Goal: Transaction & Acquisition: Register for event/course

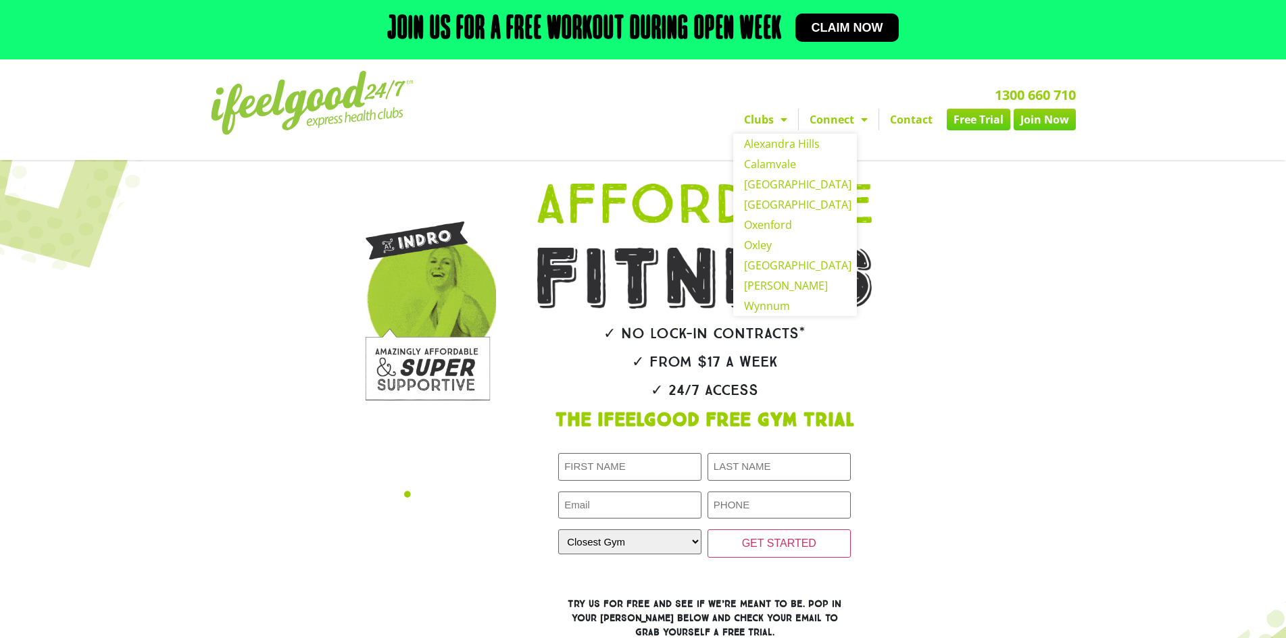
click at [776, 122] on span "Menu" at bounding box center [780, 119] width 14 height 24
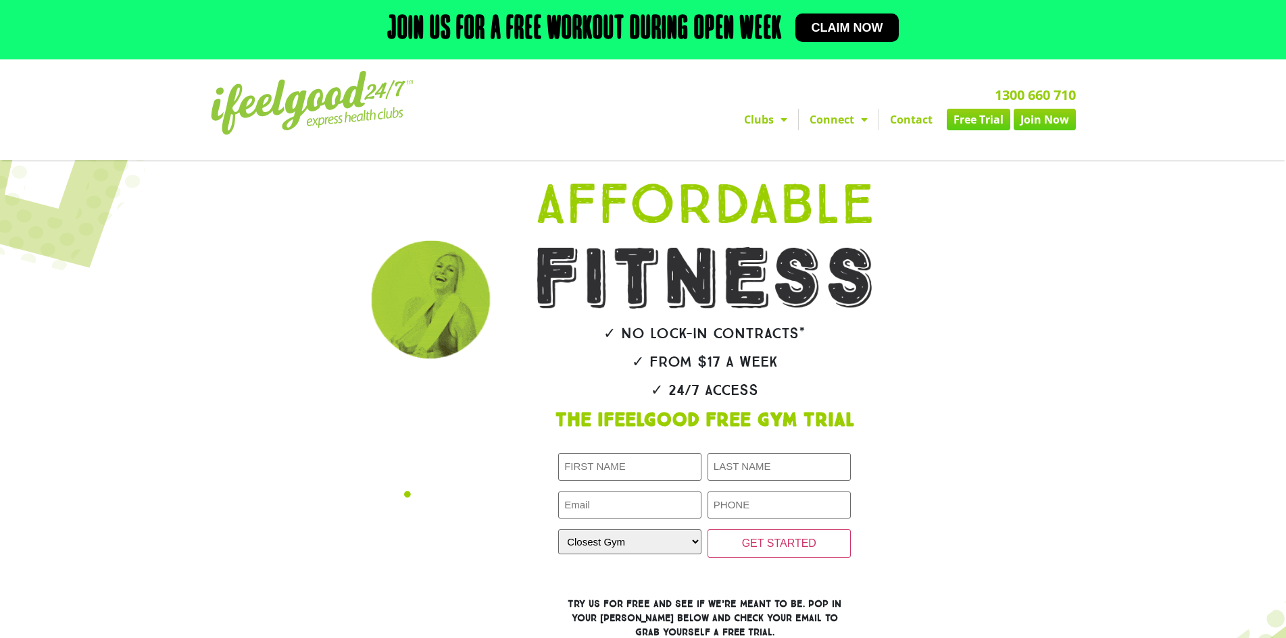
click at [776, 122] on span "Menu" at bounding box center [780, 119] width 14 height 24
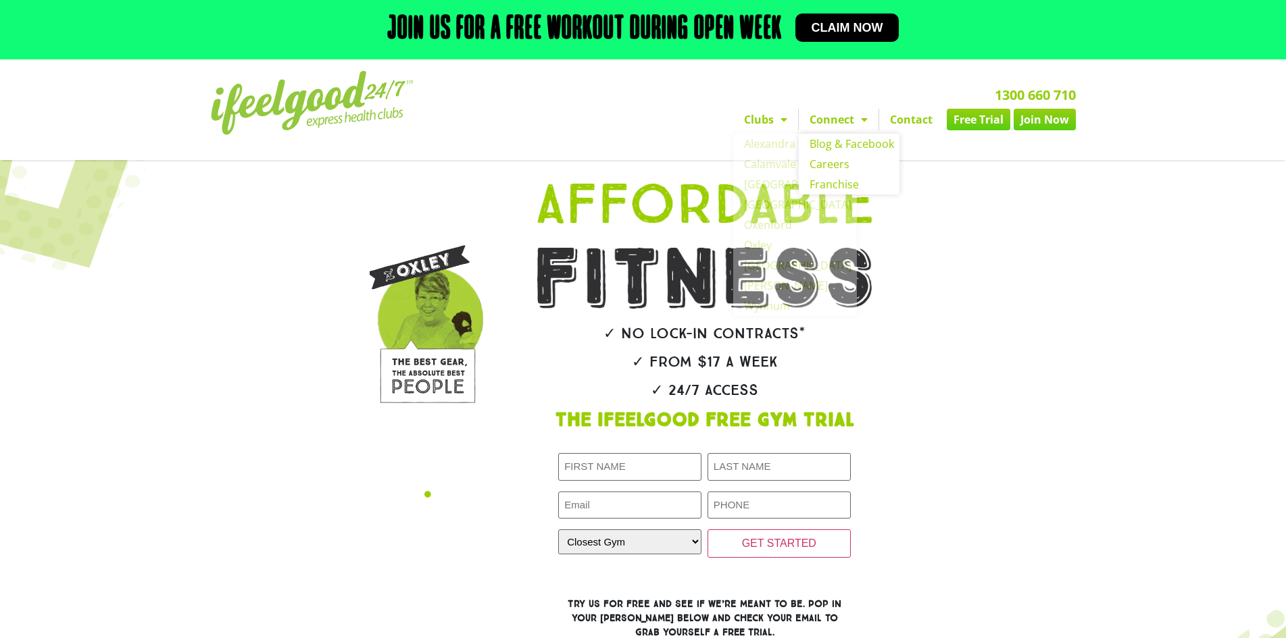
click at [833, 121] on link "Connect" at bounding box center [838, 120] width 80 height 22
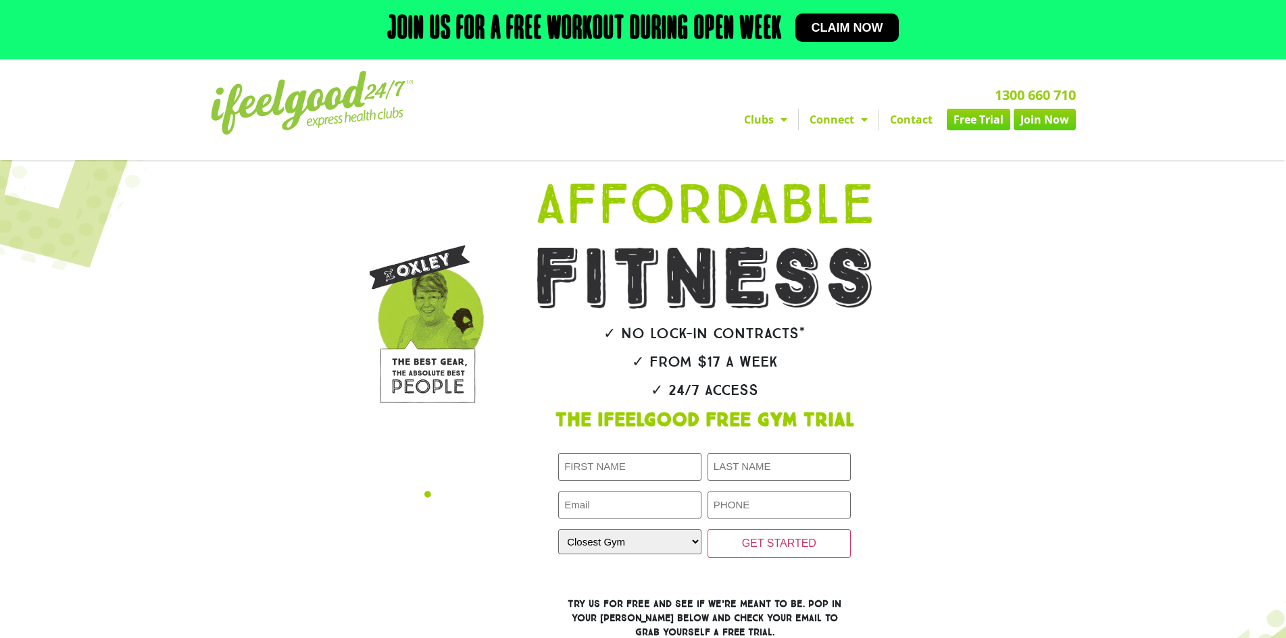
click at [833, 121] on link "Connect" at bounding box center [838, 120] width 80 height 22
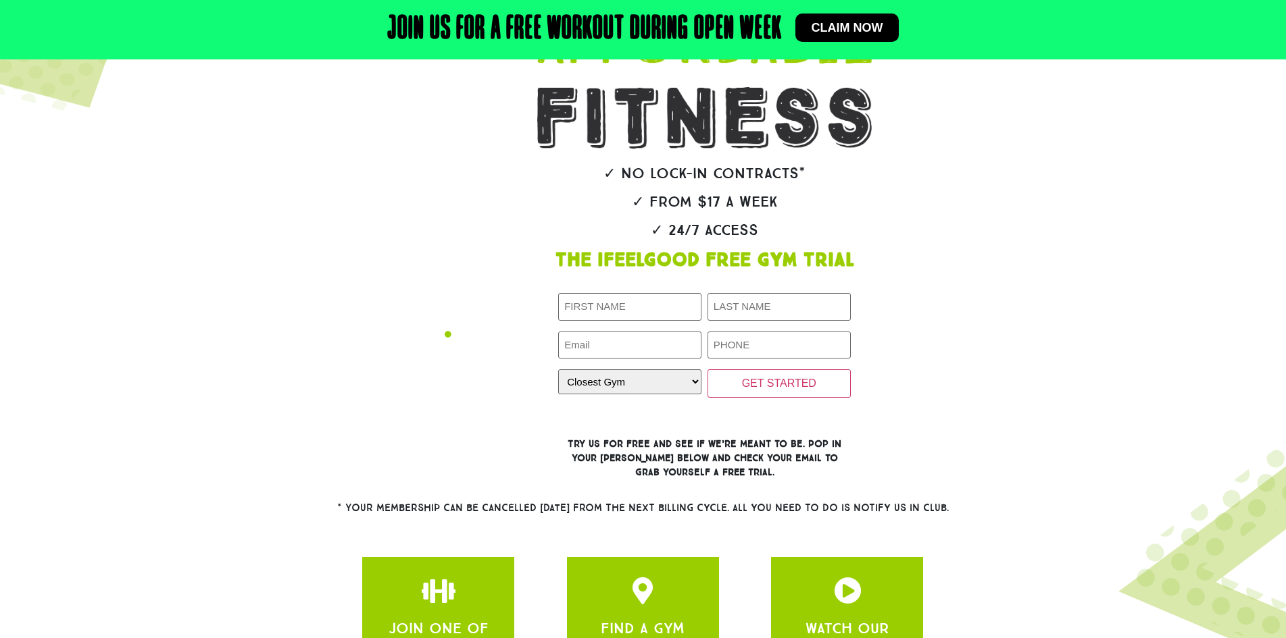
scroll to position [203, 0]
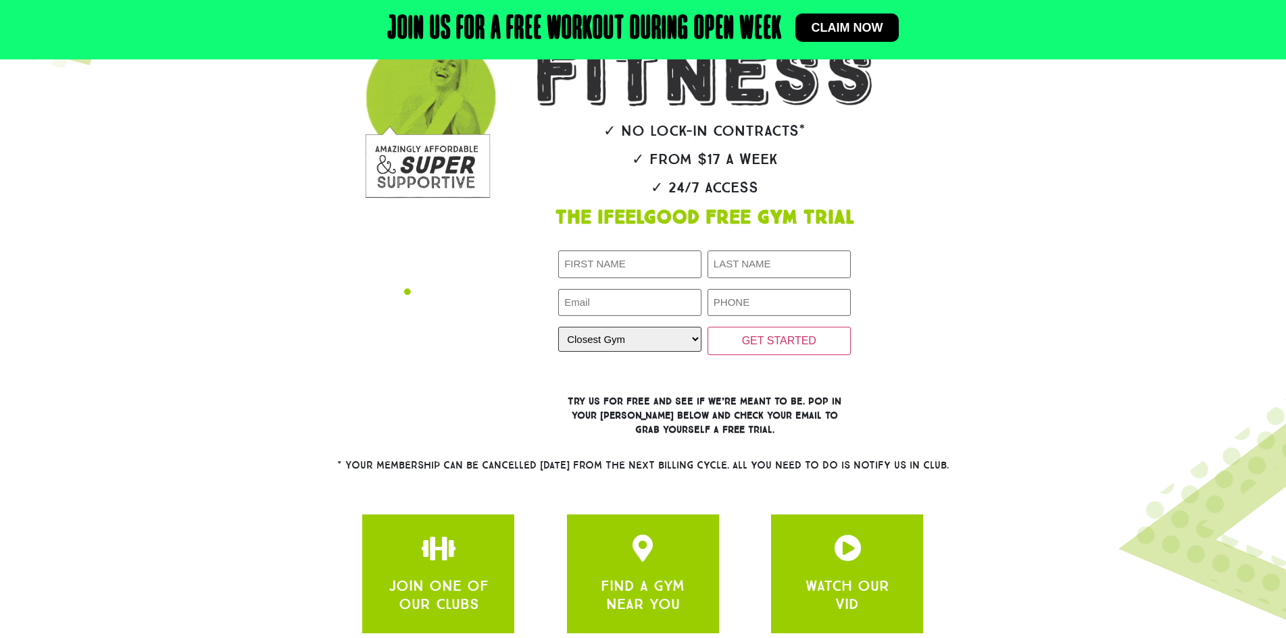
click at [646, 341] on select "Closest Gym Alexandra Hills Calamvale Coopers Plains Middle Park Oxenford Oxley…" at bounding box center [629, 339] width 143 height 25
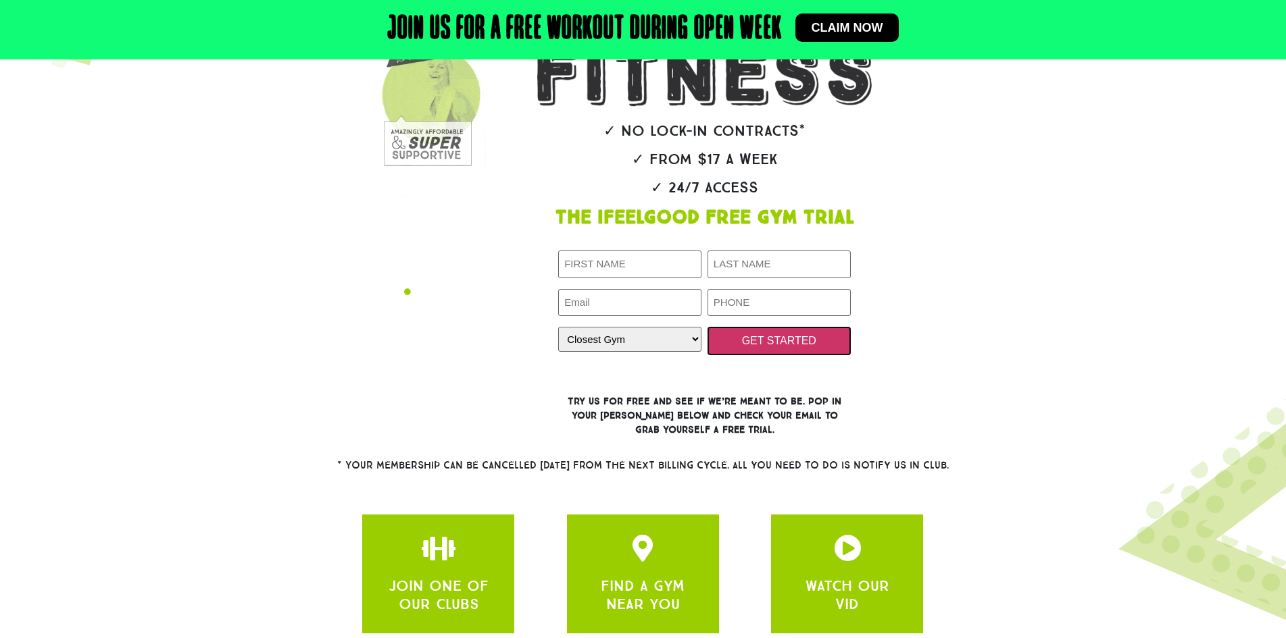
click at [780, 342] on input "GET STARTED" at bounding box center [778, 341] width 143 height 28
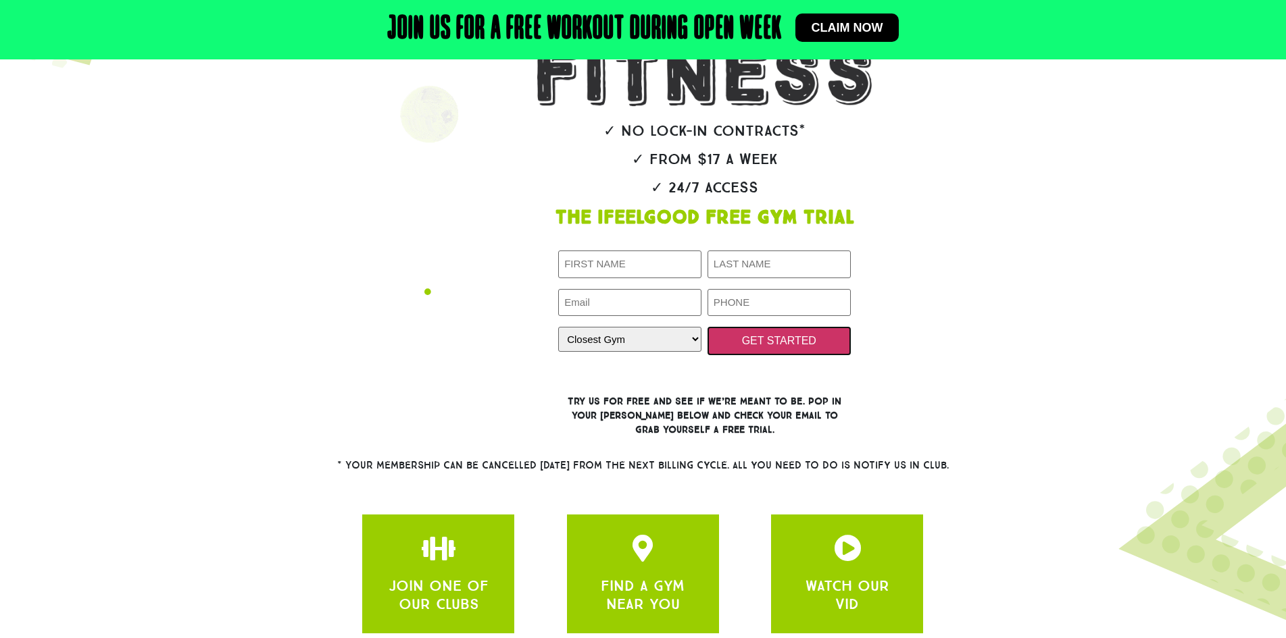
scroll to position [167, 0]
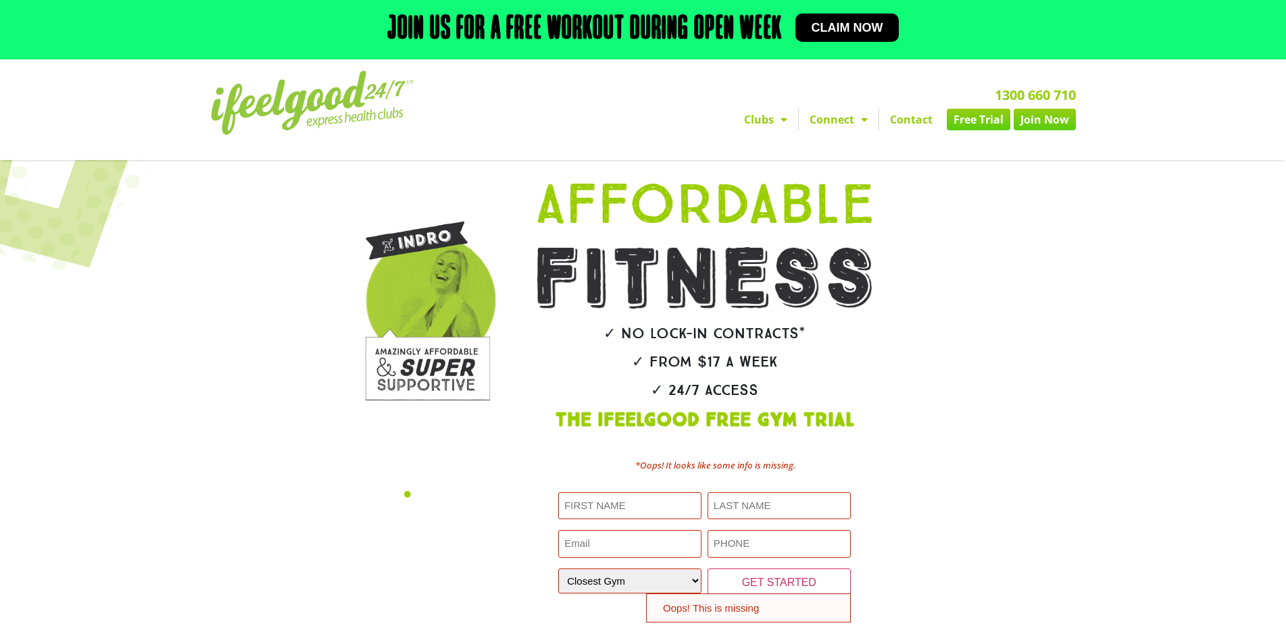
click at [984, 113] on link "Free Trial" at bounding box center [977, 120] width 63 height 22
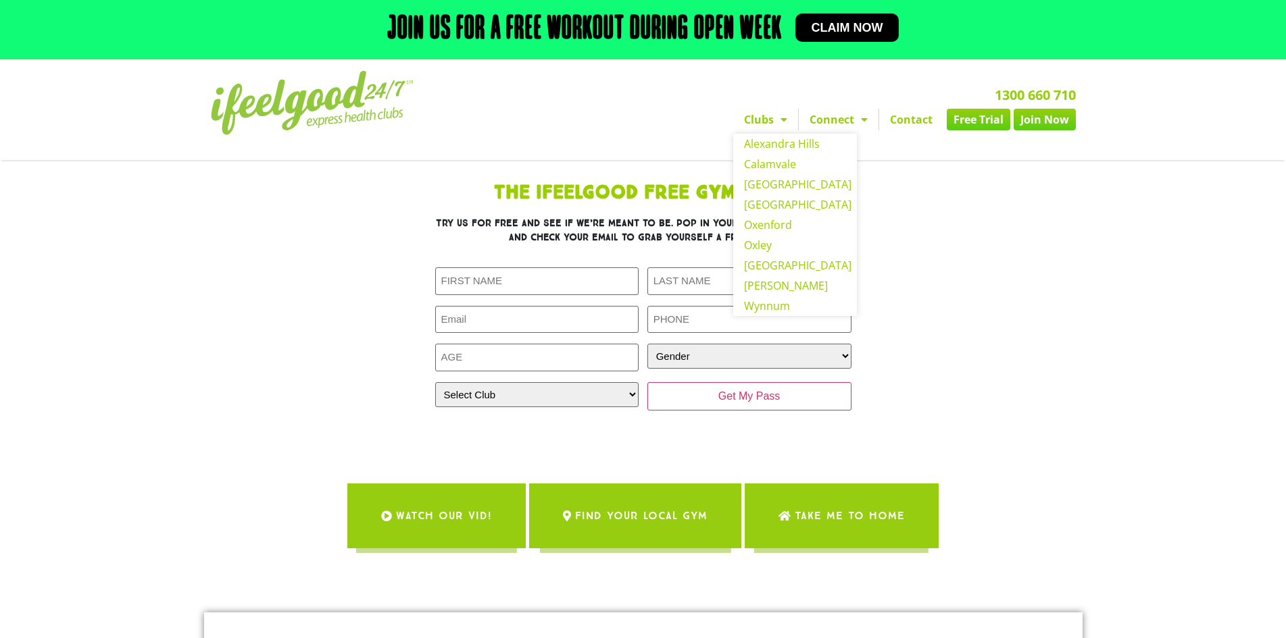
click at [759, 125] on link "Clubs" at bounding box center [765, 120] width 65 height 22
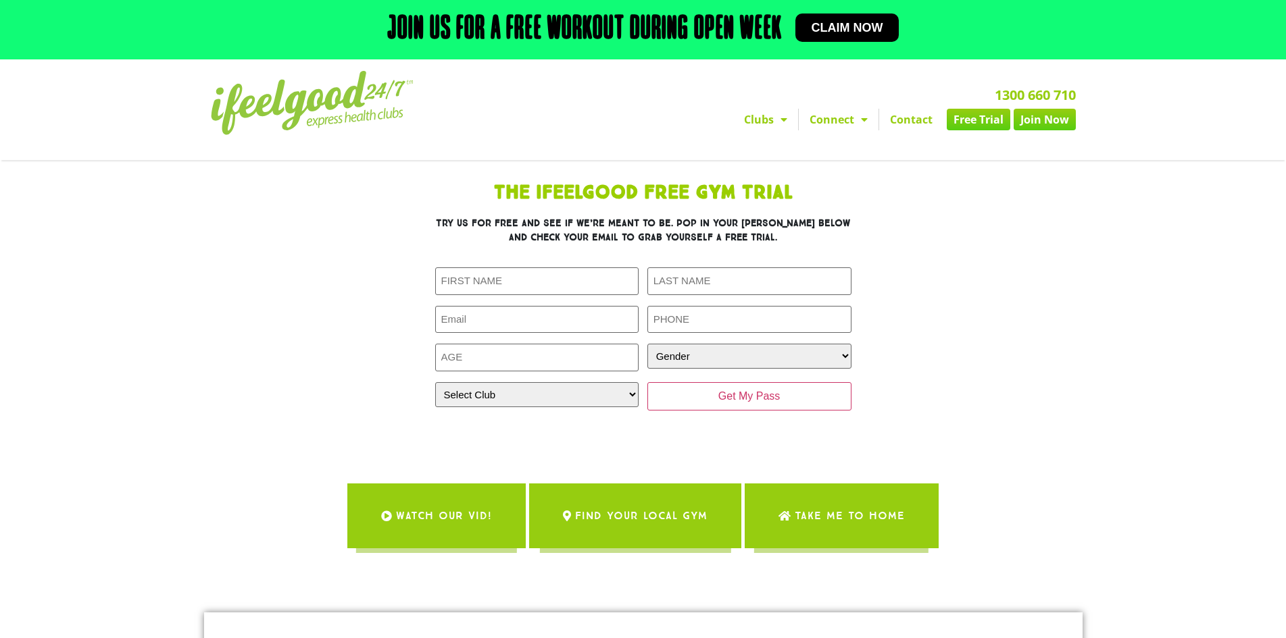
click at [759, 125] on link "Clubs" at bounding box center [765, 120] width 65 height 22
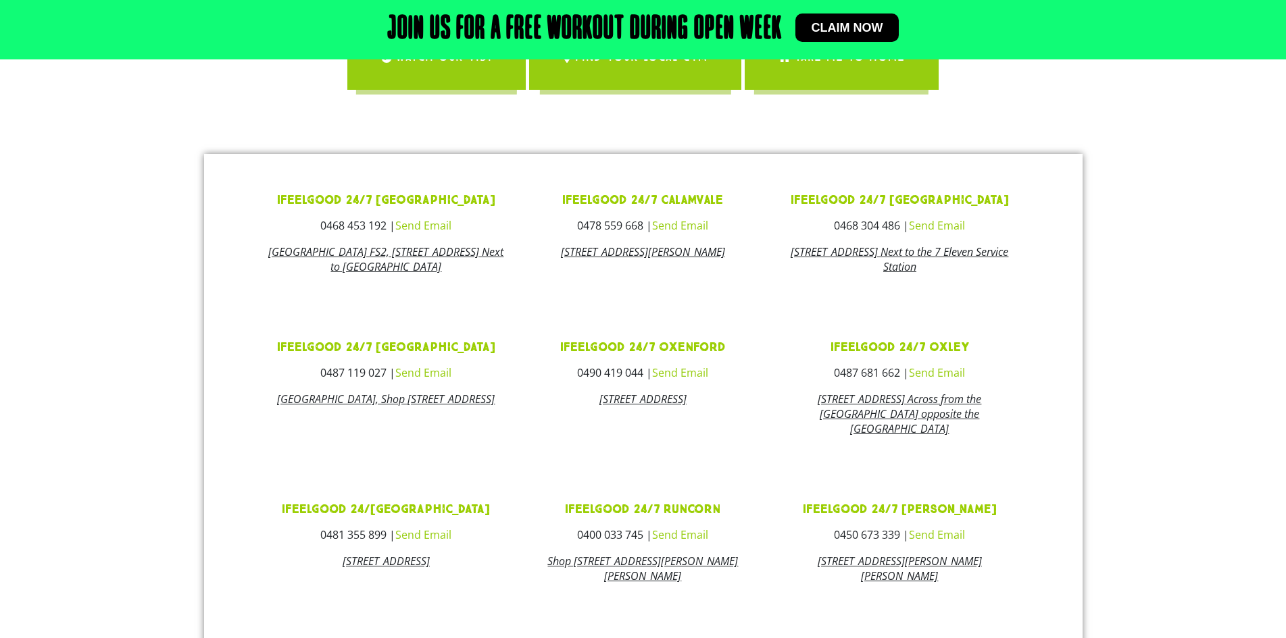
scroll to position [285, 0]
